Goal: Task Accomplishment & Management: Manage account settings

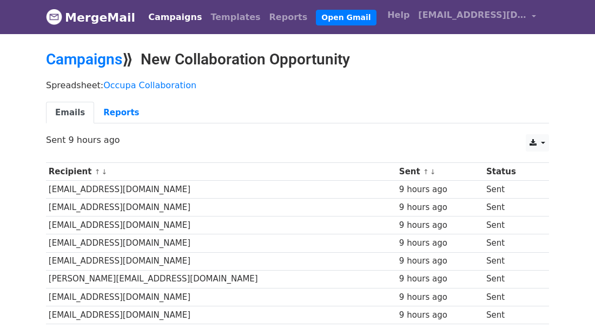
click at [336, 92] on div "Spreadsheet: Occupa Collaboration Emails Reports" at bounding box center [298, 104] width 520 height 61
click at [533, 12] on link "[EMAIL_ADDRESS][DOMAIN_NAME]" at bounding box center [477, 16] width 127 height 25
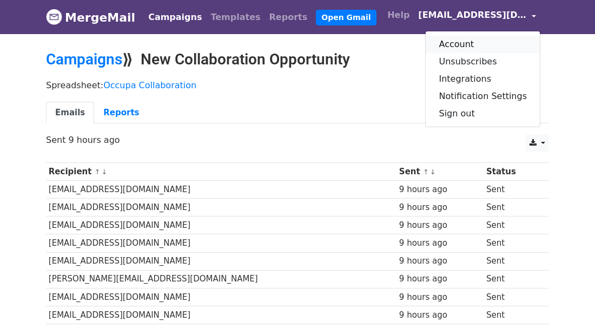
click at [500, 40] on link "Account" at bounding box center [483, 44] width 114 height 17
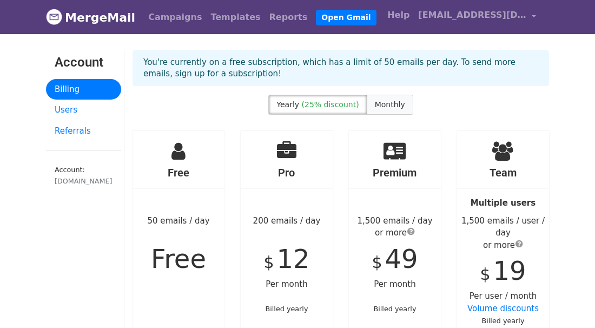
click at [392, 104] on span "Monthly" at bounding box center [390, 104] width 30 height 9
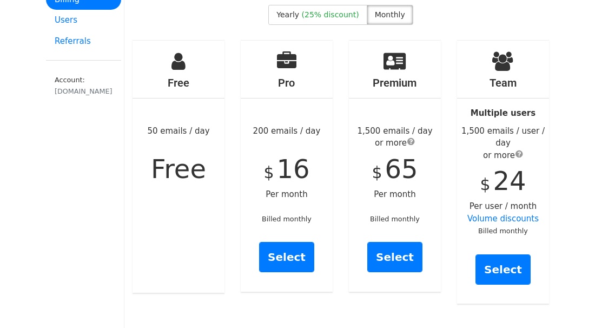
scroll to position [180, 0]
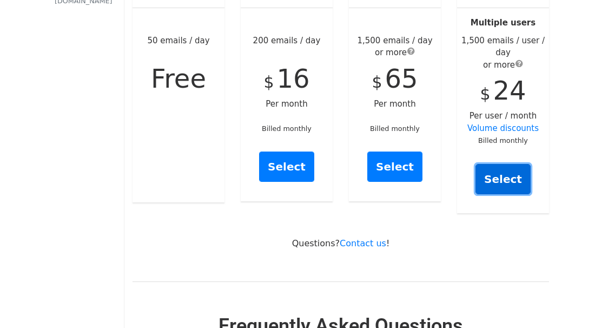
click at [504, 179] on link "Select" at bounding box center [503, 179] width 55 height 30
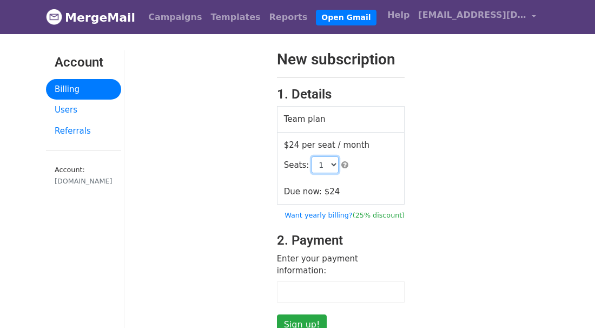
click at [331, 163] on select "1 2 3 4 5 6 7 8 9 10 11 12 13 14 15 16 17 18 19 20 21 22 23 24 25 26 27 28 29 3…" at bounding box center [325, 164] width 27 height 17
select select "2"
click at [312, 156] on select "1 2 3 4 5 6 7 8 9 10 11 12 13 14 15 16 17 18 19 20 21 22 23 24 25 26 27 28 29 3…" at bounding box center [325, 164] width 27 height 17
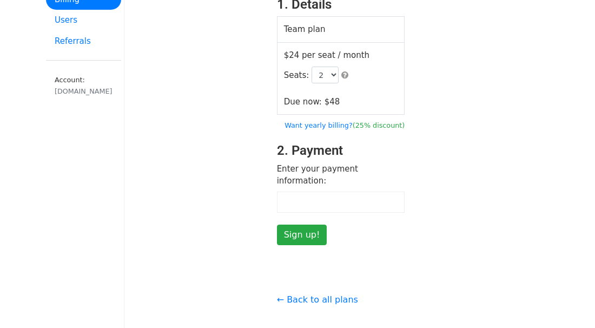
click at [555, 124] on div "New subscription 1. Details Team plan $24 per seat / month Seats: 1 2 3 4 5 6 7…" at bounding box center [340, 102] width 433 height 285
click at [304, 225] on input "Sign up!" at bounding box center [302, 235] width 50 height 21
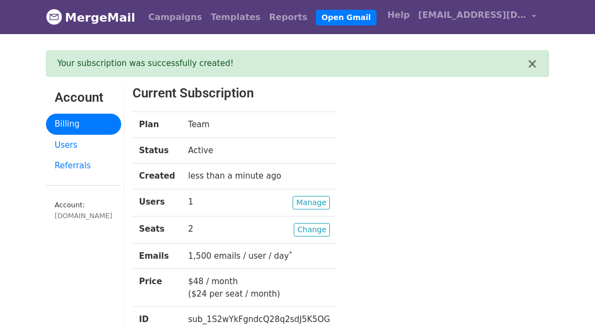
click at [240, 201] on td "Manage 1" at bounding box center [259, 202] width 155 height 27
click at [186, 198] on td "Manage 1" at bounding box center [259, 202] width 155 height 27
drag, startPoint x: 203, startPoint y: 200, endPoint x: 174, endPoint y: 201, distance: 29.2
click at [174, 201] on tr "Users Manage 1" at bounding box center [235, 202] width 204 height 27
click at [242, 200] on td "Manage 1" at bounding box center [259, 202] width 155 height 27
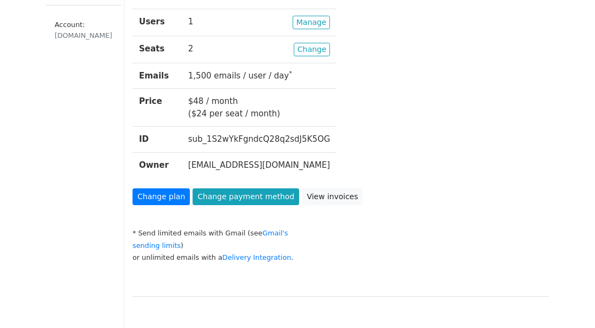
scroll to position [90, 0]
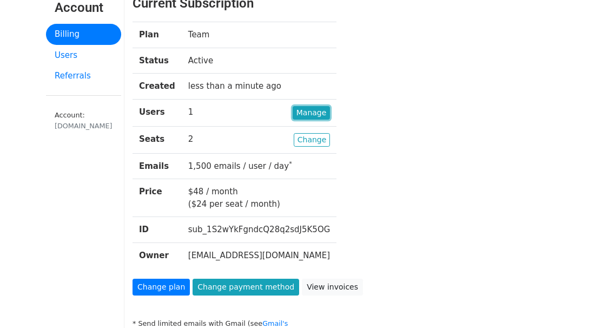
click at [303, 108] on link "Manage" at bounding box center [312, 113] width 38 height 14
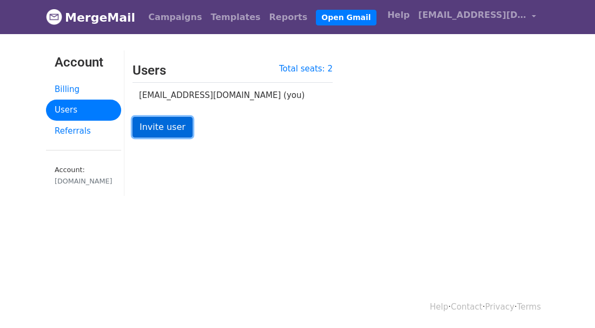
click at [155, 128] on link "Invite user" at bounding box center [163, 127] width 60 height 21
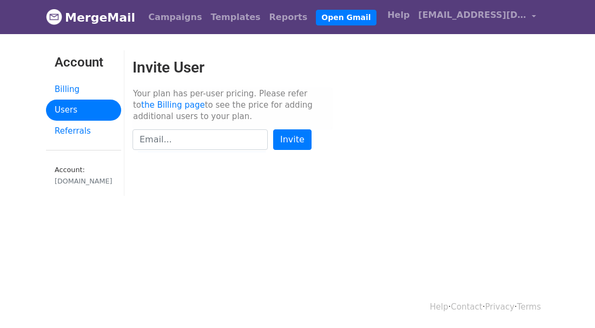
click at [546, 182] on div "Invite User Your plan has per-user pricing. Please refer to the Billing page to…" at bounding box center [340, 128] width 433 height 156
click at [206, 136] on input "text" at bounding box center [200, 139] width 135 height 21
click at [526, 137] on div "Invite User Your plan has per-user pricing. Please refer to the Billing page to…" at bounding box center [340, 100] width 433 height 100
click at [218, 140] on input "text" at bounding box center [200, 139] width 135 height 21
type input "yee.accpro@gmail.com"
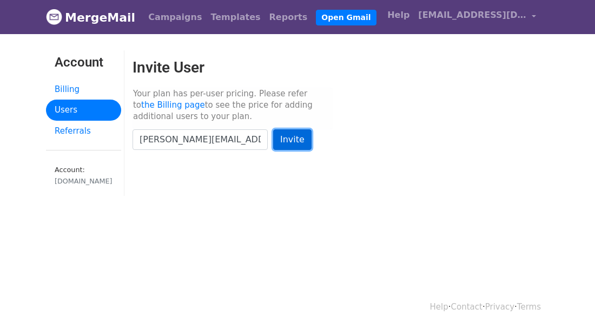
click at [287, 142] on input "Invite" at bounding box center [292, 139] width 38 height 21
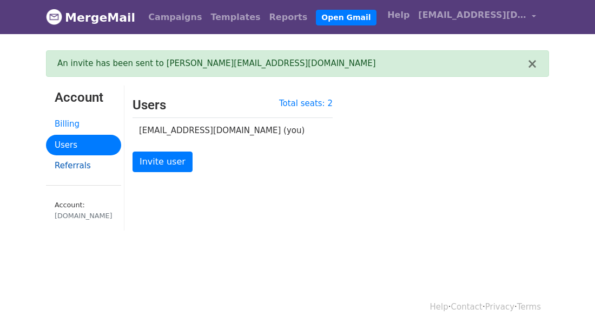
click at [68, 166] on link "Referrals" at bounding box center [83, 165] width 75 height 21
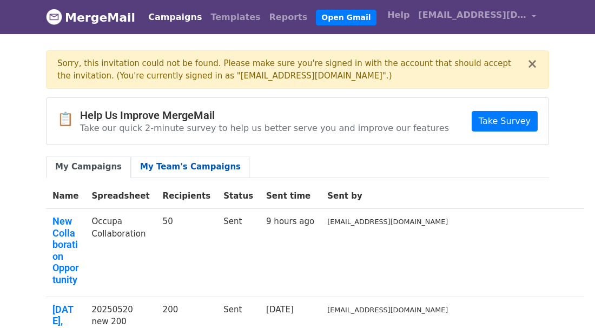
click at [186, 165] on link "My Team's Campaigns" at bounding box center [190, 167] width 119 height 22
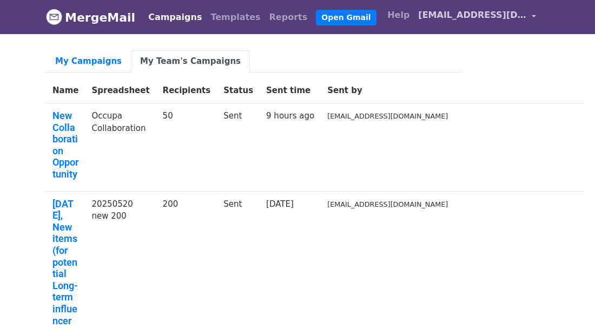
click at [468, 14] on span "[EMAIL_ADDRESS][DOMAIN_NAME]" at bounding box center [472, 15] width 108 height 13
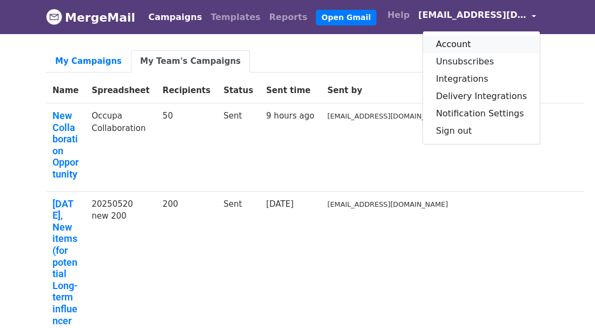
click at [457, 41] on link "Account" at bounding box center [481, 44] width 117 height 17
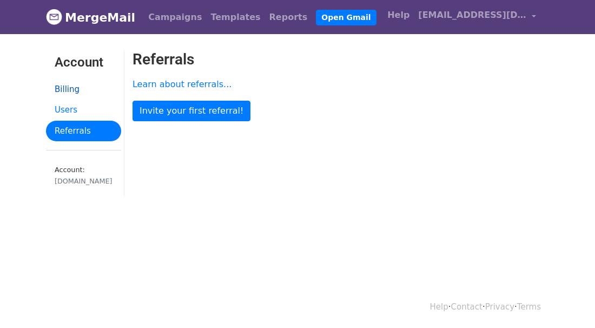
click at [73, 89] on link "Billing" at bounding box center [83, 89] width 75 height 21
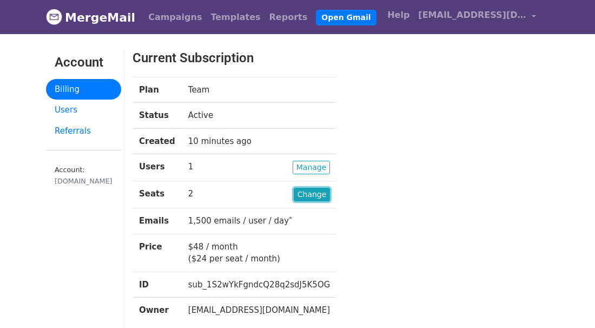
click at [309, 193] on link "Change" at bounding box center [312, 195] width 37 height 14
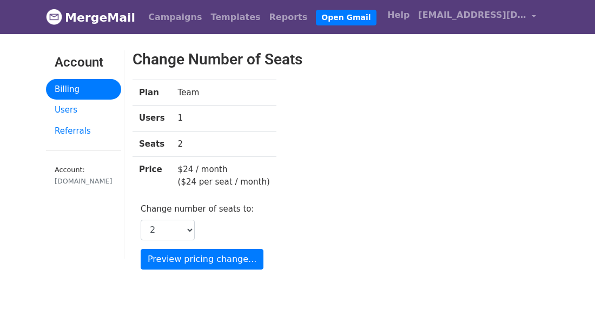
click at [207, 114] on td "1" at bounding box center [224, 119] width 105 height 26
click at [200, 142] on td "2" at bounding box center [224, 144] width 105 height 26
click at [177, 142] on td "2" at bounding box center [224, 144] width 105 height 26
click at [287, 252] on div "Change Number of Seats Plan Team Users 1 Seats 2 Price $24 / month ($24 per sea…" at bounding box center [268, 159] width 289 height 219
drag, startPoint x: 177, startPoint y: 114, endPoint x: 212, endPoint y: 119, distance: 35.4
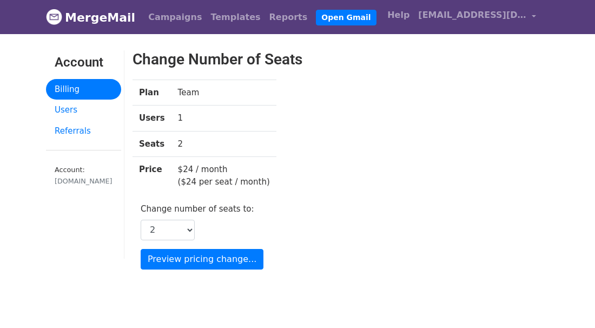
click at [212, 119] on td "1" at bounding box center [224, 119] width 105 height 26
click at [333, 181] on div "Plan Team Users 1 Seats 2 Price $24 / month ($24 per seat / month)" at bounding box center [268, 142] width 289 height 124
click at [521, 159] on div "Change Number of Seats Plan Team Users 1 Seats 2 Price $24 / month ($24 per sea…" at bounding box center [340, 159] width 433 height 219
click at [73, 86] on link "Billing" at bounding box center [83, 89] width 75 height 21
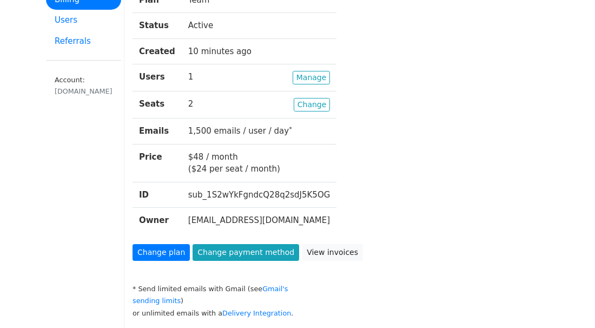
scroll to position [180, 0]
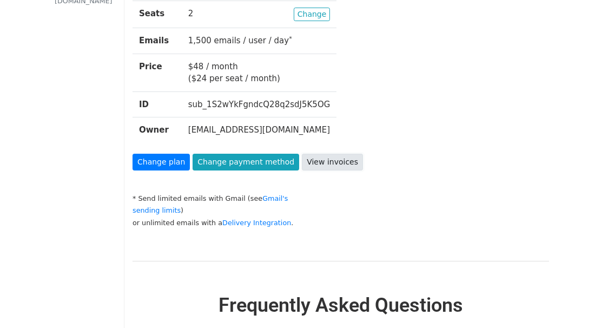
click at [338, 161] on link "View invoices" at bounding box center [332, 162] width 61 height 17
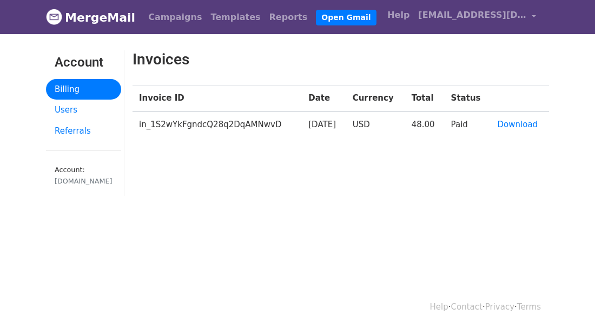
click at [513, 197] on div "Invoices Invoice ID Date Currency Total Status in_1S2wYkFgndcQ28q2DqAMNwvD 2025…" at bounding box center [340, 128] width 433 height 156
click at [517, 127] on link "Download" at bounding box center [518, 125] width 41 height 10
click at [70, 110] on link "Users" at bounding box center [83, 110] width 75 height 21
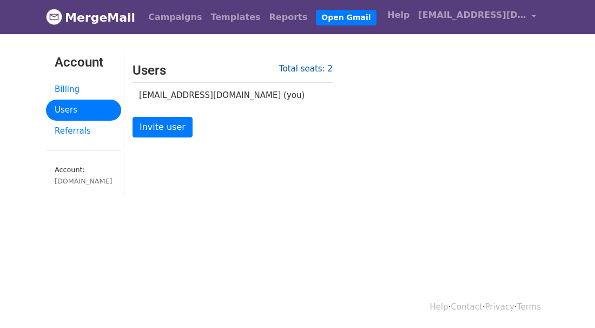
click at [314, 69] on link "Total seats: 2" at bounding box center [306, 69] width 54 height 10
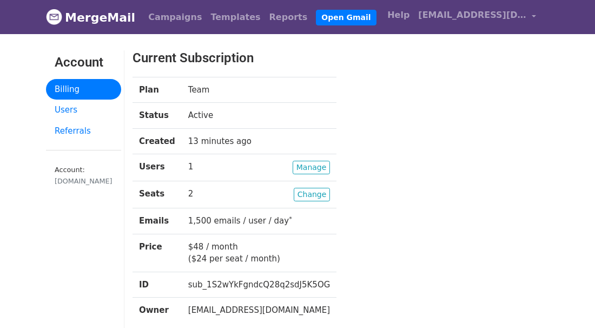
drag, startPoint x: 185, startPoint y: 166, endPoint x: 212, endPoint y: 166, distance: 27.1
click at [212, 166] on td "Manage 1" at bounding box center [259, 167] width 155 height 27
click at [395, 158] on div "Plan Team Status Active Created 13 minutes ago Users Manage 1 Seats Change 2 Em…" at bounding box center [322, 205] width 397 height 257
drag, startPoint x: 183, startPoint y: 193, endPoint x: 199, endPoint y: 194, distance: 15.7
click at [199, 194] on td "Change 2" at bounding box center [259, 194] width 155 height 27
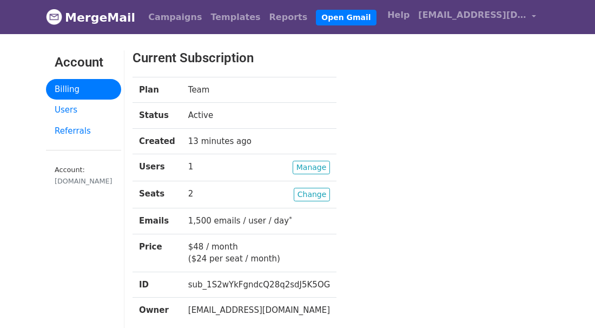
click at [496, 109] on div "Plan Team Status Active Created 13 minutes ago Users Manage 1 Seats Change 2 Em…" at bounding box center [322, 205] width 397 height 257
click at [306, 192] on link "Change" at bounding box center [312, 195] width 37 height 14
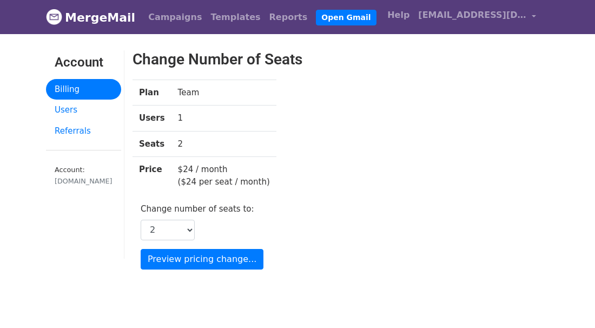
click at [71, 96] on link "Billing" at bounding box center [83, 89] width 75 height 21
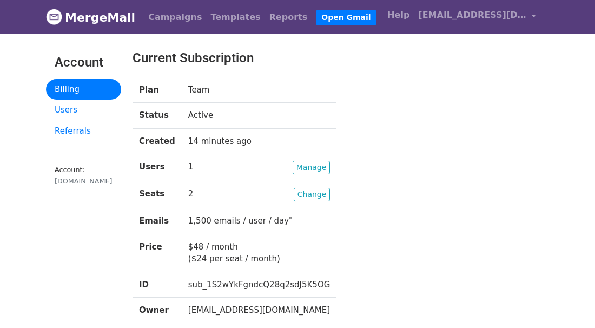
drag, startPoint x: 133, startPoint y: 56, endPoint x: 307, endPoint y: 258, distance: 266.3
click at [307, 258] on div "Current Subscription Plan Team Status Active Created 14 minutes ago Users Manag…" at bounding box center [322, 229] width 397 height 358
copy div "Current Subscription Plan Team Status Active Created 14 minutes ago Users Manag…"
click at [472, 222] on div "Plan Team Status Active Created 14 minutes ago Users Manage 1 Seats Change 2 Em…" at bounding box center [322, 205] width 397 height 257
click at [535, 19] on link "[EMAIL_ADDRESS][DOMAIN_NAME]" at bounding box center [477, 16] width 127 height 25
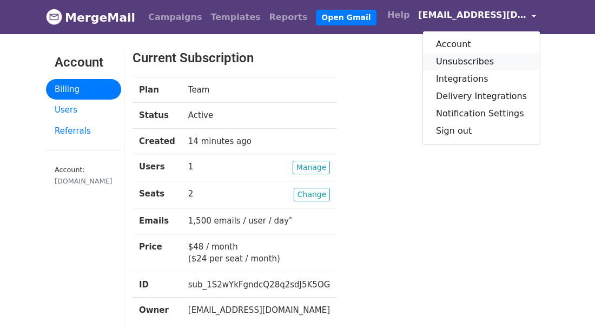
click at [516, 62] on link "Unsubscribes" at bounding box center [481, 61] width 117 height 17
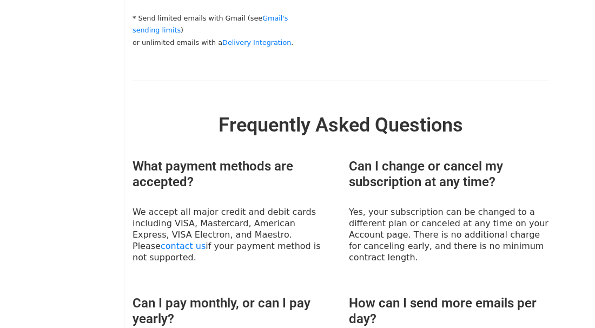
scroll to position [451, 0]
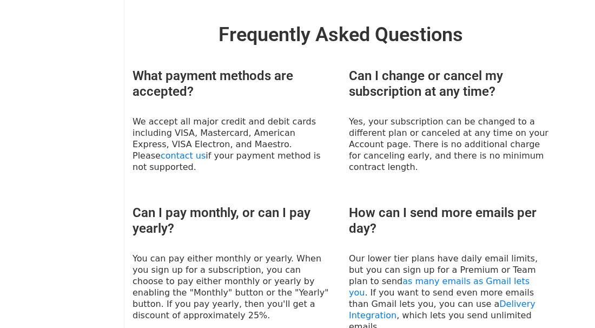
click at [559, 49] on body "MergeMail Campaigns Templates Reports Open Gmail Daily emails left: 1450 Help y…" at bounding box center [297, 147] width 595 height 1196
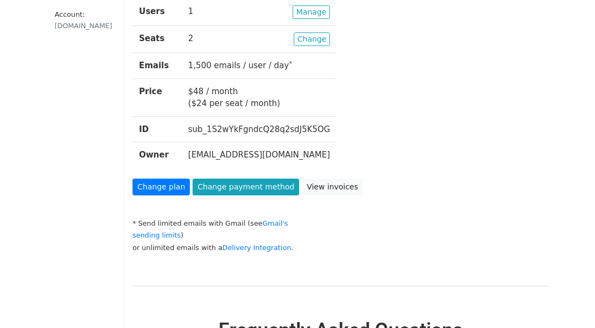
scroll to position [0, 0]
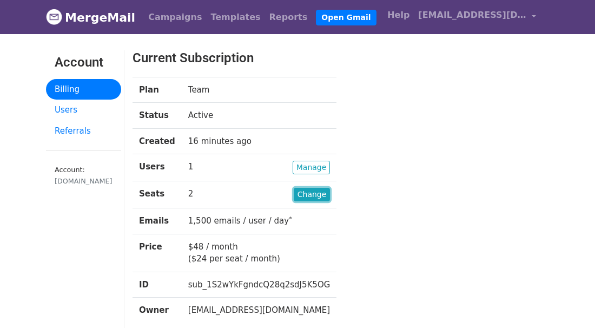
click at [303, 191] on link "Change" at bounding box center [312, 195] width 37 height 14
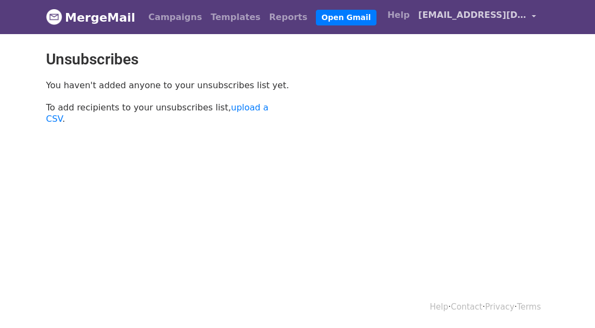
click at [516, 16] on span "[EMAIL_ADDRESS][DOMAIN_NAME]" at bounding box center [472, 15] width 108 height 13
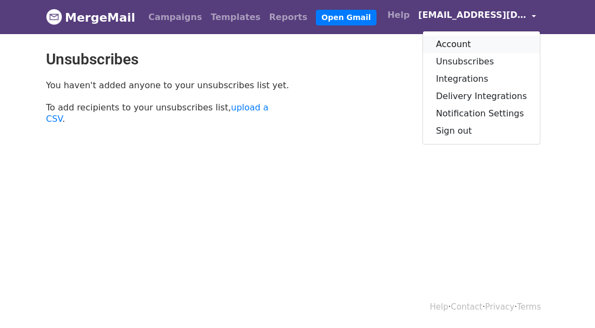
click at [487, 44] on link "Account" at bounding box center [481, 44] width 117 height 17
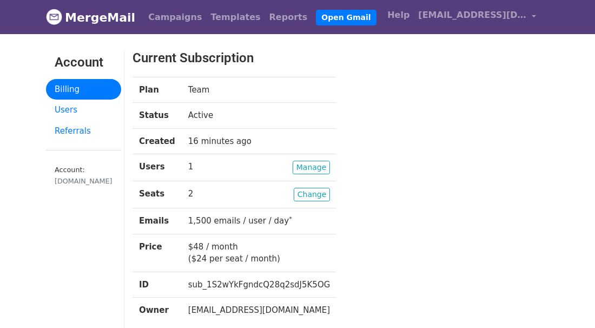
click at [468, 191] on div "Plan Team Status Active Created 16 minutes ago Users Manage 1 Seats Change 2 Em…" at bounding box center [322, 205] width 397 height 257
click at [252, 169] on td "Manage 1" at bounding box center [259, 167] width 155 height 27
click at [303, 167] on link "Manage" at bounding box center [312, 168] width 38 height 14
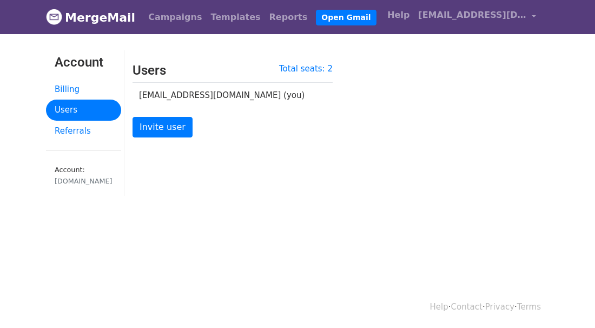
click at [521, 191] on div "Total seats: 2 Users yi.xing@jovohintl.com (you) Invite user" at bounding box center [340, 128] width 433 height 156
click at [515, 205] on div "Total seats: 2 Users yi.xing@jovohintl.com (you) Invite user" at bounding box center [340, 128] width 433 height 156
click at [68, 112] on link "Users" at bounding box center [83, 110] width 75 height 21
click at [162, 18] on link "Campaigns" at bounding box center [175, 17] width 62 height 22
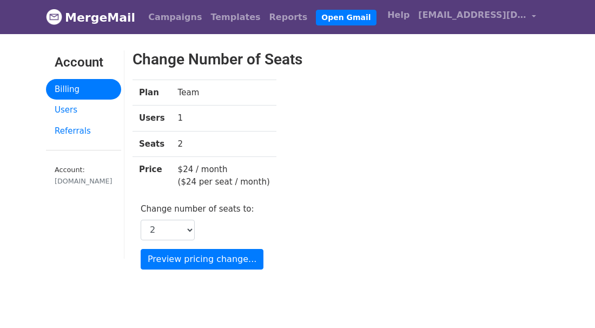
click at [513, 224] on div "Change Number of Seats Plan Team Users 1 Seats 2 Price $24 / month ($24 per sea…" at bounding box center [340, 159] width 433 height 219
click at [73, 107] on link "Users" at bounding box center [83, 110] width 75 height 21
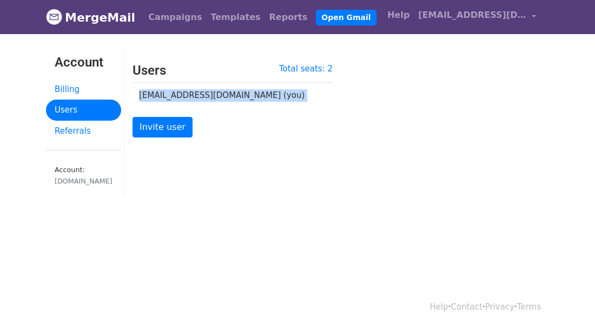
drag, startPoint x: 140, startPoint y: 95, endPoint x: 291, endPoint y: 228, distance: 201.3
click at [291, 228] on body "MergeMail Campaigns Templates Reports Open Gmail Daily emails left: 1450 Help y…" at bounding box center [297, 125] width 595 height 250
click at [165, 156] on div "Total seats: 2 Users yi.xing@jovohintl.com (you) Invite user" at bounding box center [340, 128] width 433 height 156
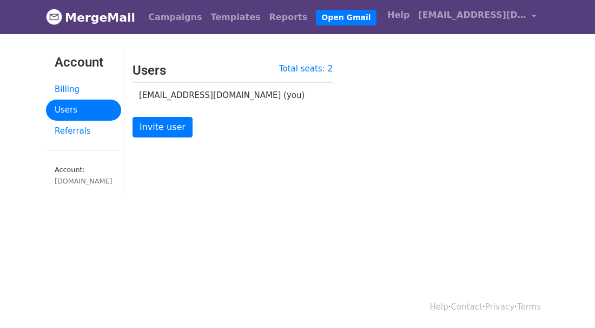
click at [204, 186] on div "Total seats: 2 Users yi.xing@jovohintl.com (you) Invite user" at bounding box center [340, 128] width 433 height 156
click at [530, 144] on div "Total seats: 2 Users yi.xing@jovohintl.com (you) Invite user" at bounding box center [340, 106] width 433 height 87
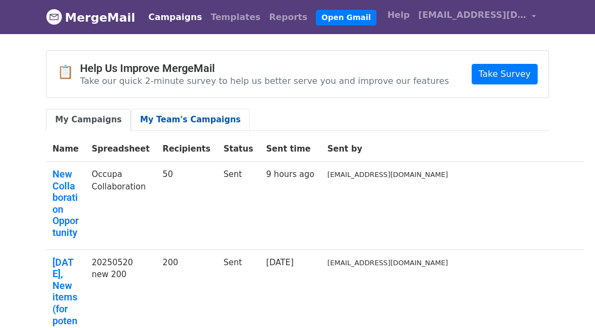
click at [203, 119] on link "My Team's Campaigns" at bounding box center [190, 120] width 119 height 22
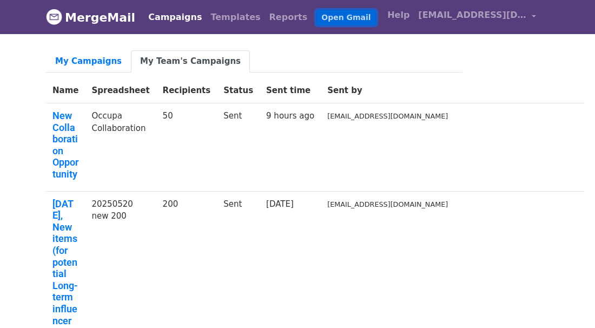
click at [345, 18] on link "Open Gmail" at bounding box center [346, 18] width 60 height 16
click at [414, 12] on link "Help" at bounding box center [398, 15] width 31 height 22
click at [414, 14] on link "Help" at bounding box center [398, 15] width 31 height 22
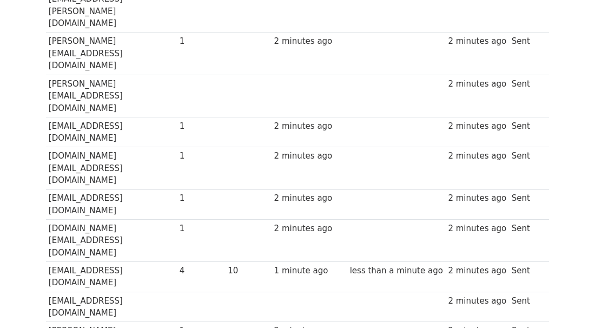
scroll to position [3482, 0]
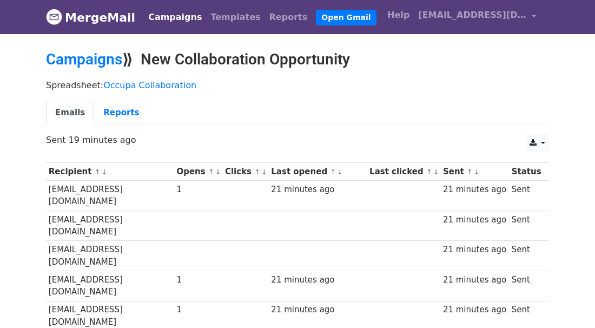
click at [251, 91] on div "Spreadsheet: Occupa Collaboration Emails Reports" at bounding box center [298, 104] width 520 height 61
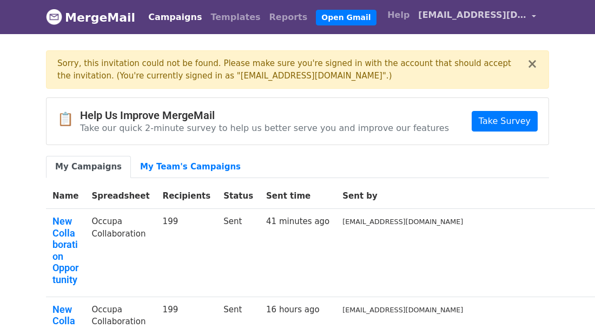
click at [521, 11] on span "[EMAIL_ADDRESS][DOMAIN_NAME]" at bounding box center [472, 15] width 108 height 13
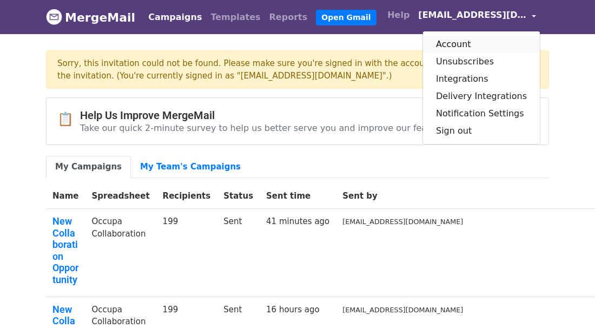
click at [458, 42] on link "Account" at bounding box center [481, 44] width 117 height 17
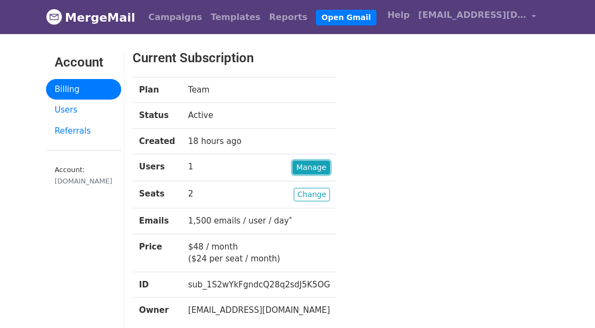
click at [296, 163] on link "Manage" at bounding box center [312, 168] width 38 height 14
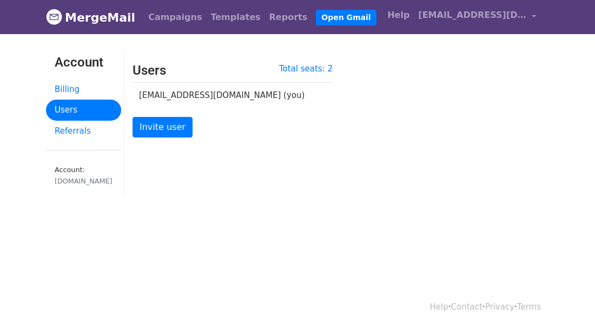
click at [152, 103] on td "yi.xing@jovohintl.com (you)" at bounding box center [226, 95] width 187 height 25
click at [215, 109] on div "Total seats: 2 Users yi.xing@jovohintl.com (you) Invite user" at bounding box center [232, 106] width 217 height 87
click at [215, 127] on p "Invite user" at bounding box center [233, 127] width 200 height 21
click at [208, 142] on div "Total seats: 2 Users yi.xing@jovohintl.com (you) Invite user" at bounding box center [232, 106] width 217 height 87
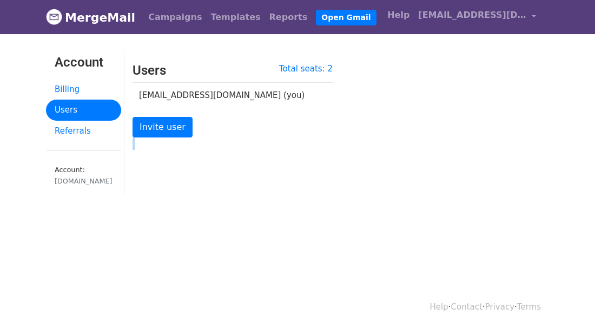
click at [208, 142] on div "Total seats: 2 Users yi.xing@jovohintl.com (you) Invite user" at bounding box center [232, 106] width 217 height 87
click at [188, 174] on div "Total seats: 2 Users yi.xing@jovohintl.com (you) Invite user" at bounding box center [340, 128] width 433 height 156
click at [147, 176] on div "Total seats: 2 Users yi.xing@jovohintl.com (you) Invite user" at bounding box center [340, 128] width 433 height 156
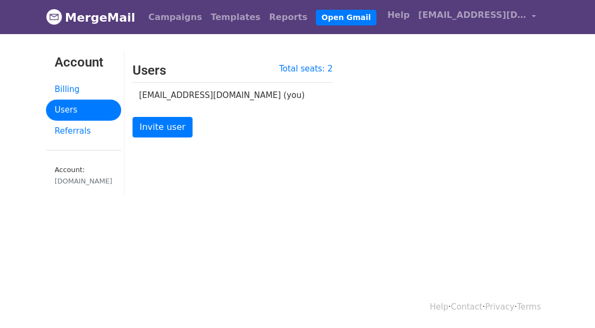
click at [174, 179] on div "Total seats: 2 Users yi.xing@jovohintl.com (you) Invite user" at bounding box center [340, 128] width 433 height 156
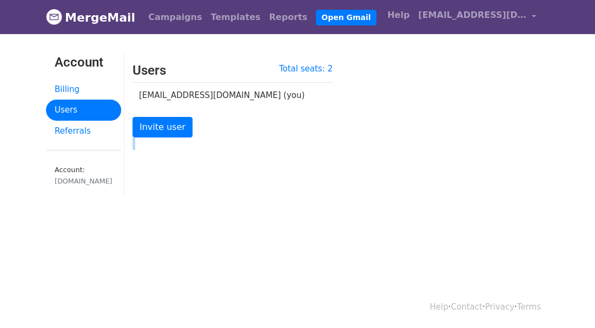
click at [142, 178] on div "Total seats: 2 Users yi.xing@jovohintl.com (you) Invite user" at bounding box center [340, 128] width 433 height 156
click at [87, 200] on div "Account Billing Users Referrals Account: jovohintl.com Total seats: 2 Users yi.…" at bounding box center [298, 128] width 520 height 156
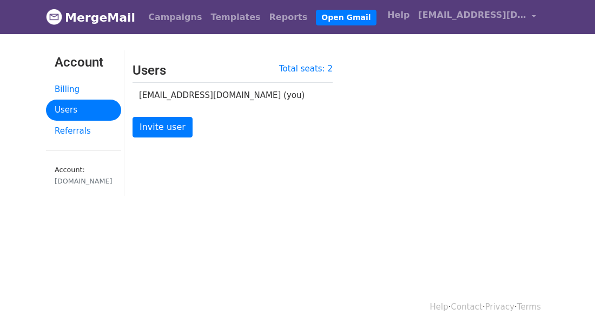
click at [69, 200] on div "Account Billing Users Referrals Account: jovohintl.com Total seats: 2 Users yi.…" at bounding box center [298, 128] width 520 height 156
click at [247, 206] on body "MergeMail Campaigns Templates Reports Open Gmail Daily emails left: 1102 Help y…" at bounding box center [297, 125] width 595 height 250
click at [75, 130] on link "Referrals" at bounding box center [83, 131] width 75 height 21
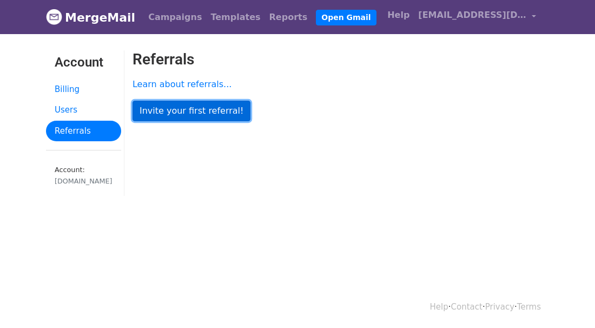
click at [199, 116] on link "Invite your first referral!" at bounding box center [192, 111] width 118 height 21
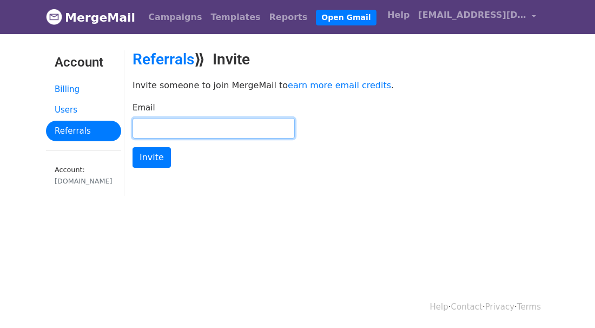
paste input "[PERSON_NAME][EMAIL_ADDRESS][DOMAIN_NAME]"
type input "[PERSON_NAME][EMAIL_ADDRESS][DOMAIN_NAME]"
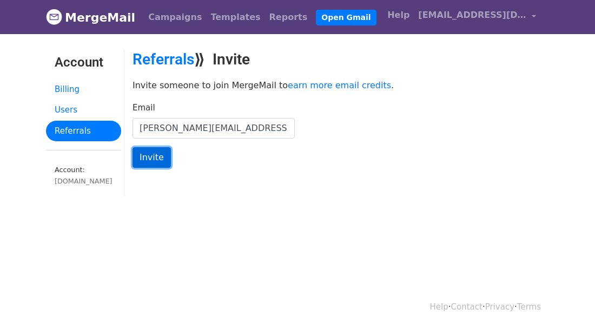
click at [141, 159] on input "Invite" at bounding box center [152, 157] width 38 height 21
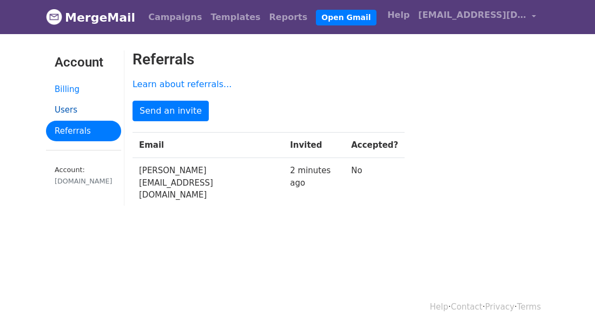
click at [68, 113] on link "Users" at bounding box center [83, 110] width 75 height 21
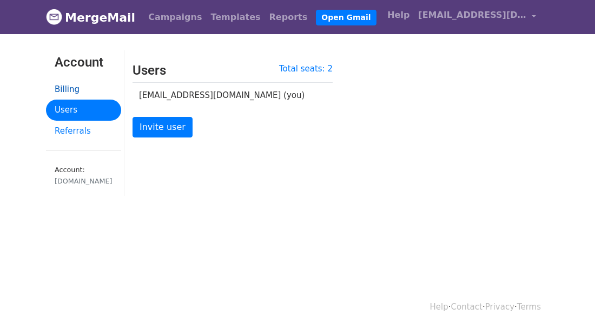
click at [74, 88] on link "Billing" at bounding box center [83, 89] width 75 height 21
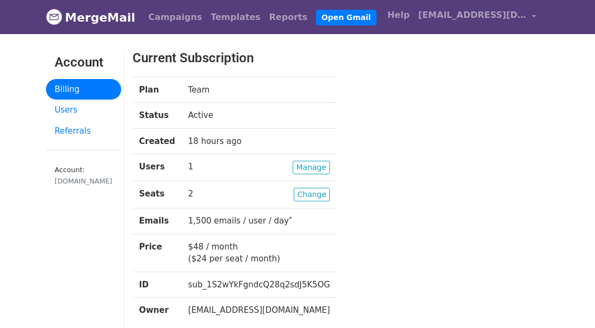
click at [368, 209] on div "Plan Team Status Active Created 18 hours ago Users Manage 1 Seats Change 2 Emai…" at bounding box center [322, 205] width 397 height 257
click at [302, 164] on link "Manage" at bounding box center [312, 168] width 38 height 14
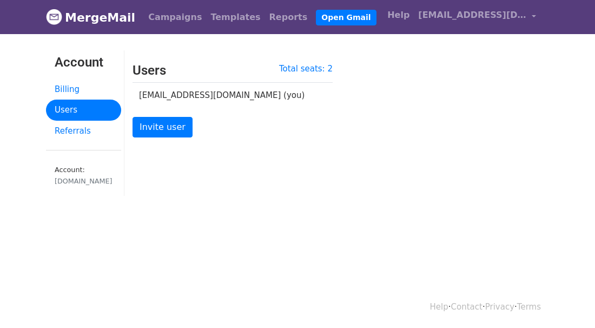
click at [256, 171] on div "Total seats: 2 Users yi.xing@jovohintl.com (you) Invite user" at bounding box center [340, 128] width 433 height 156
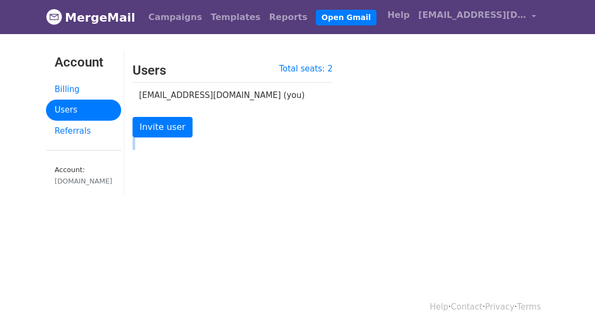
click at [256, 171] on div "Total seats: 2 Users yi.xing@jovohintl.com (you) Invite user" at bounding box center [340, 128] width 433 height 156
click at [168, 172] on div "Total seats: 2 Users yi.xing@jovohintl.com (you) Invite user" at bounding box center [340, 128] width 433 height 156
click at [154, 169] on div "Total seats: 2 Users yi.xing@jovohintl.com (you) Invite user" at bounding box center [340, 128] width 433 height 156
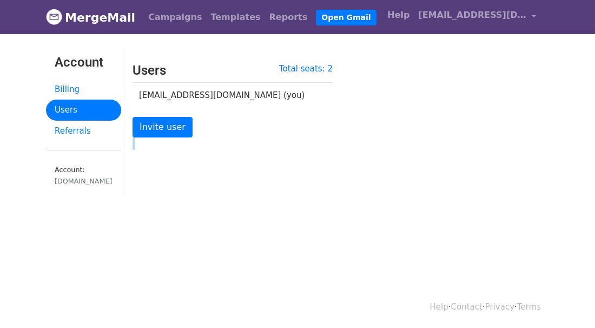
click at [154, 169] on div "Total seats: 2 Users yi.xing@jovohintl.com (you) Invite user" at bounding box center [340, 128] width 433 height 156
click at [188, 187] on div "Total seats: 2 Users yi.xing@jovohintl.com (you) Invite user" at bounding box center [340, 128] width 433 height 156
click at [150, 171] on div "Total seats: 2 Users yi.xing@jovohintl.com (you) Invite user" at bounding box center [340, 128] width 433 height 156
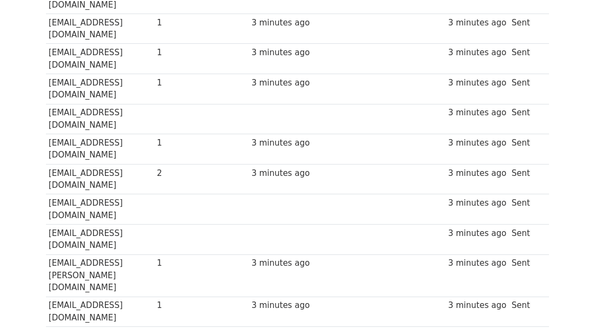
scroll to position [992, 0]
